Goal: Task Accomplishment & Management: Manage account settings

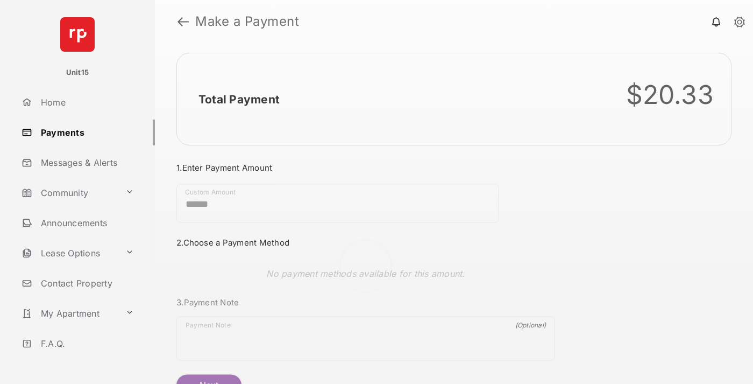
scroll to position [58, 0]
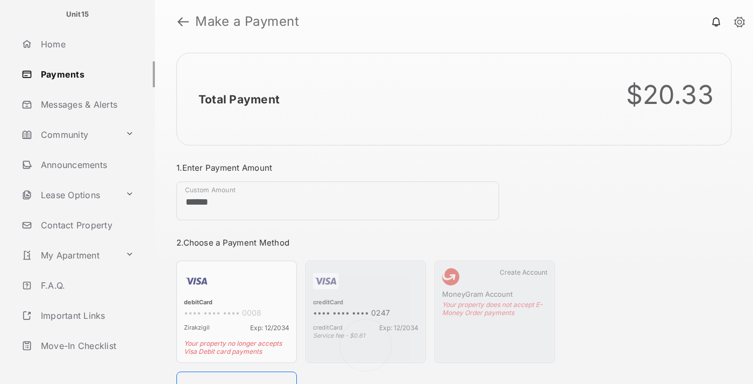
click at [84, 363] on link "Logout" at bounding box center [86, 376] width 138 height 26
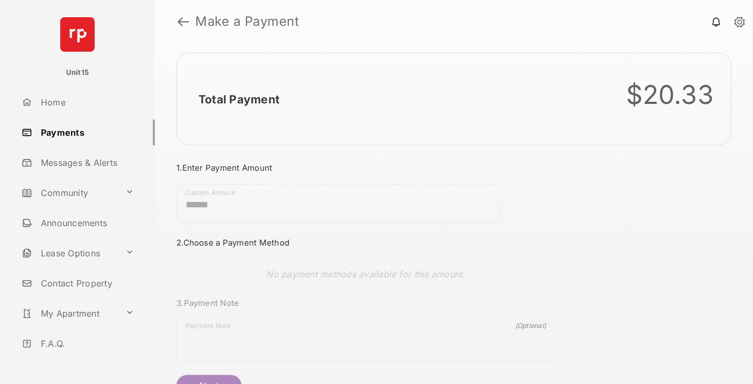
scroll to position [58, 0]
